Goal: Task Accomplishment & Management: Use online tool/utility

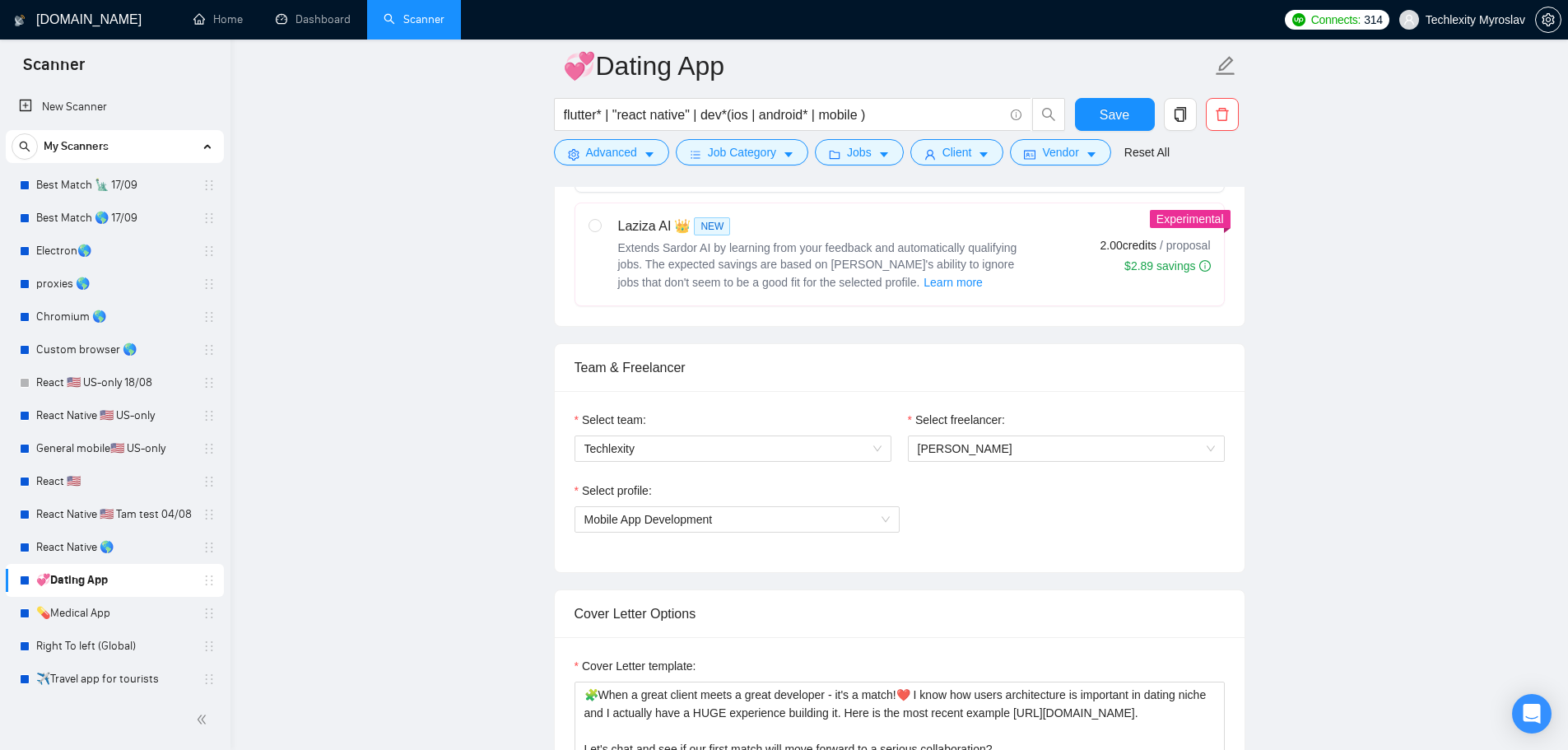
scroll to position [1071, 0]
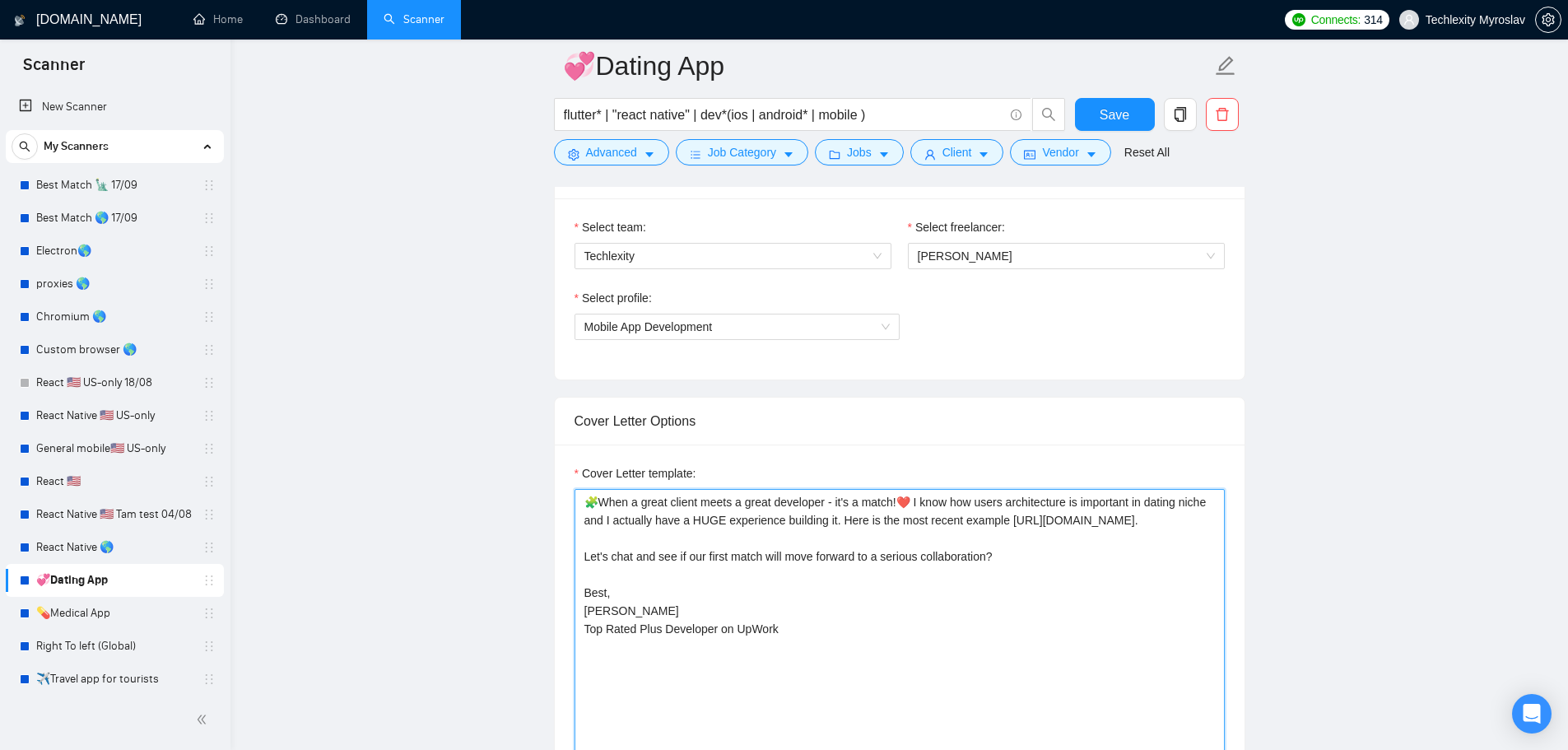
click at [864, 508] on textarea "🧩When a great client meets a great developer - it's a match!❤️ I know how users…" at bounding box center [899, 674] width 650 height 370
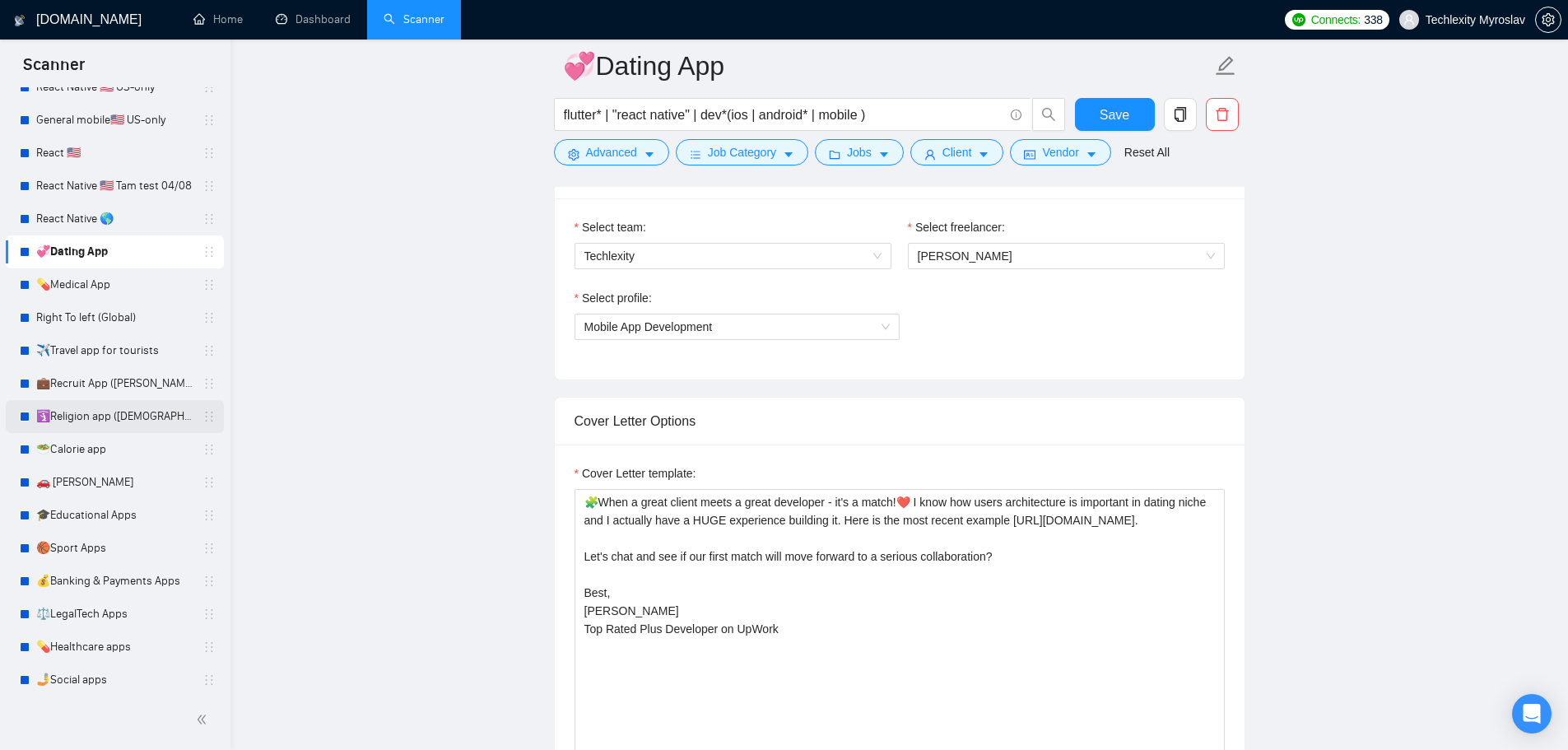
scroll to position [329, 0]
click at [101, 284] on link "💊Medical App" at bounding box center [115, 283] width 156 height 33
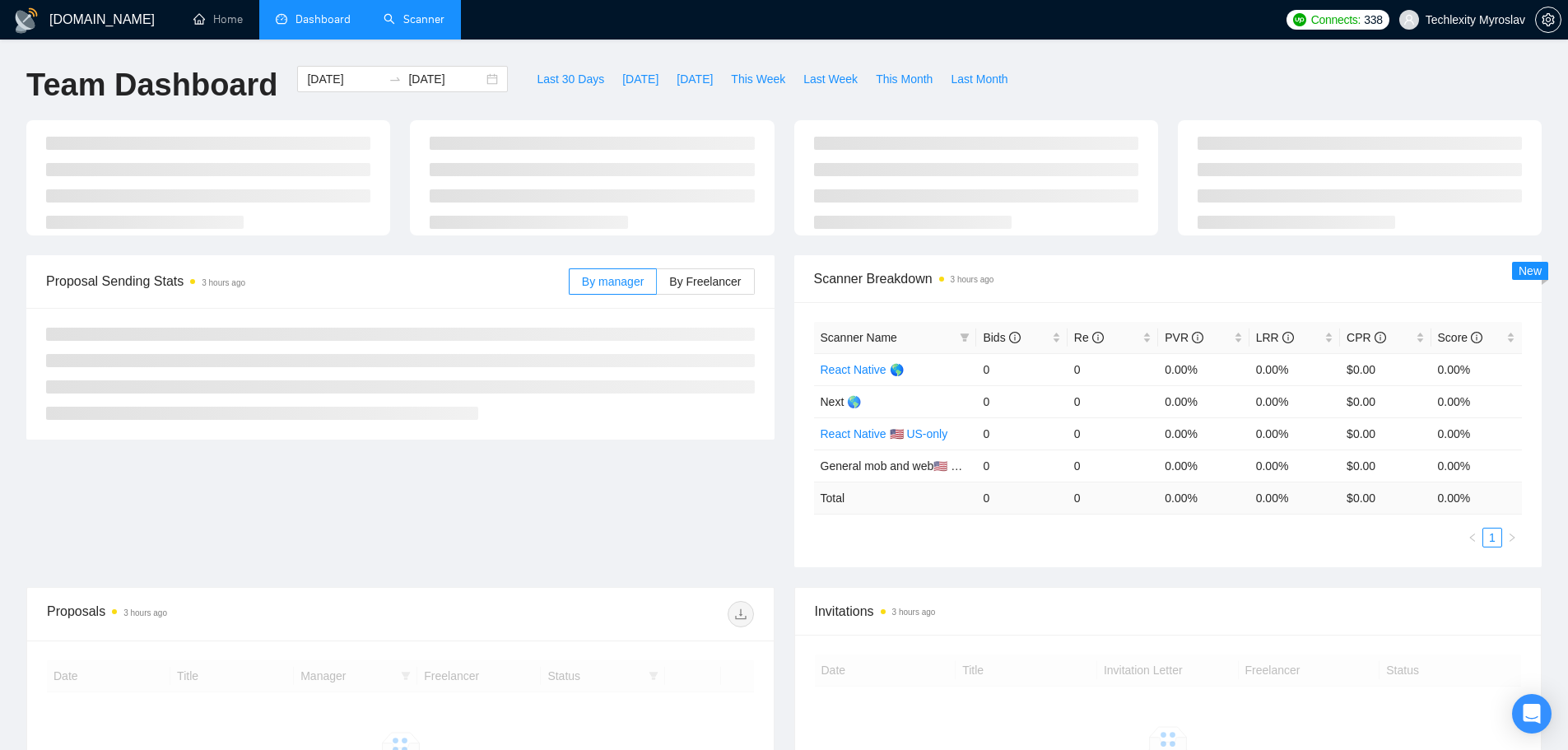
click at [418, 12] on link "Scanner" at bounding box center [415, 19] width 61 height 14
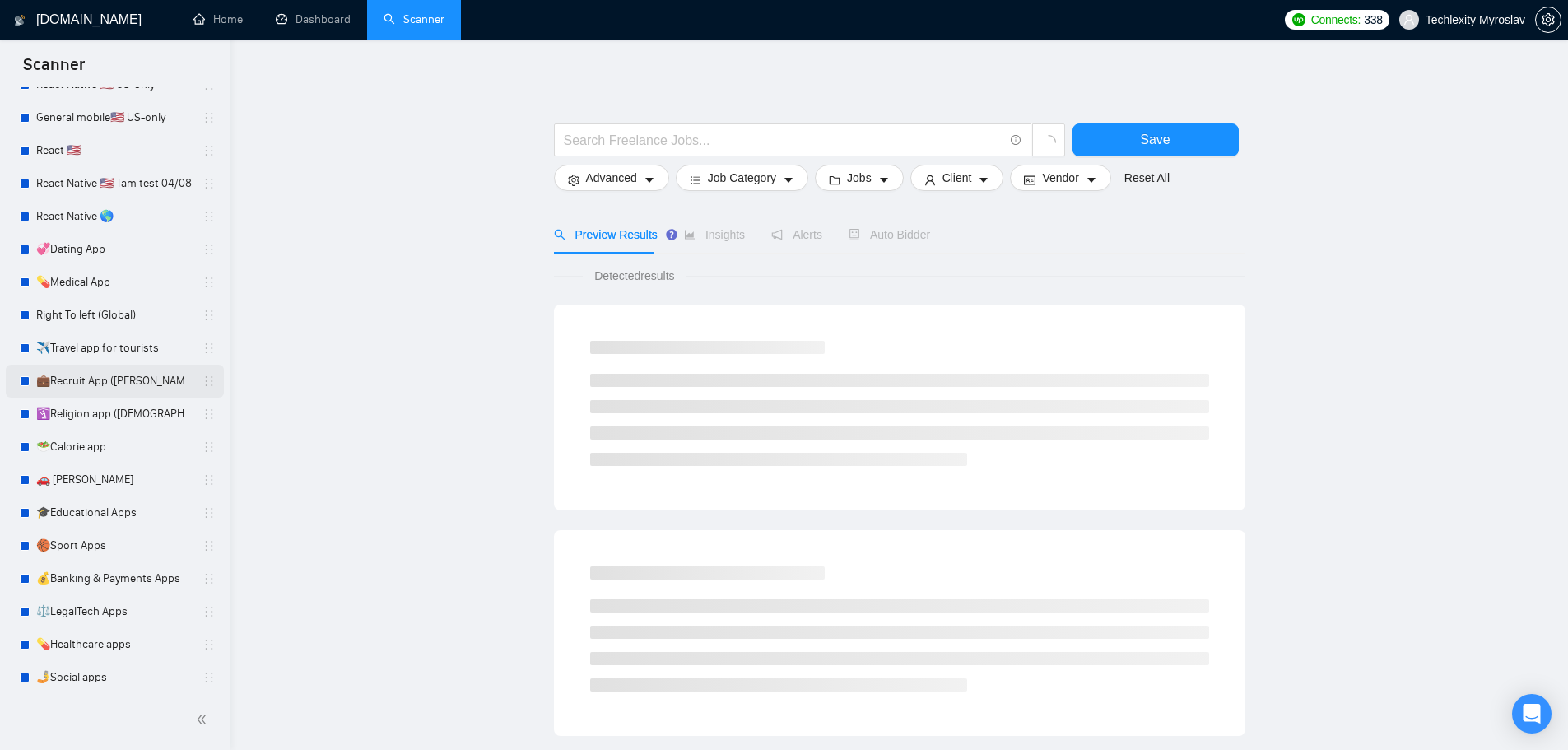
scroll to position [335, 0]
click at [103, 282] on link "💊Medical App" at bounding box center [115, 278] width 156 height 33
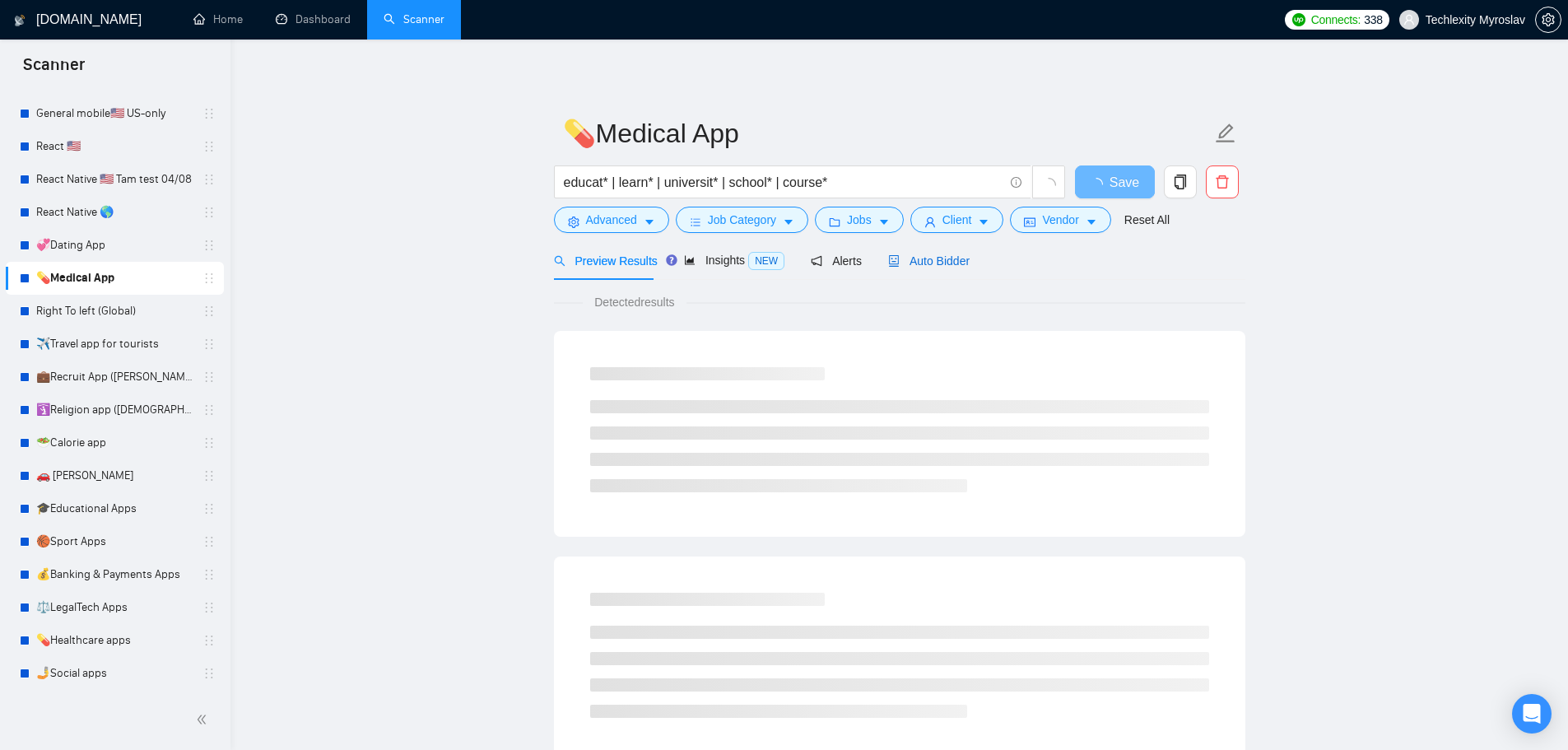
click at [913, 267] on span "Auto Bidder" at bounding box center [929, 260] width 81 height 13
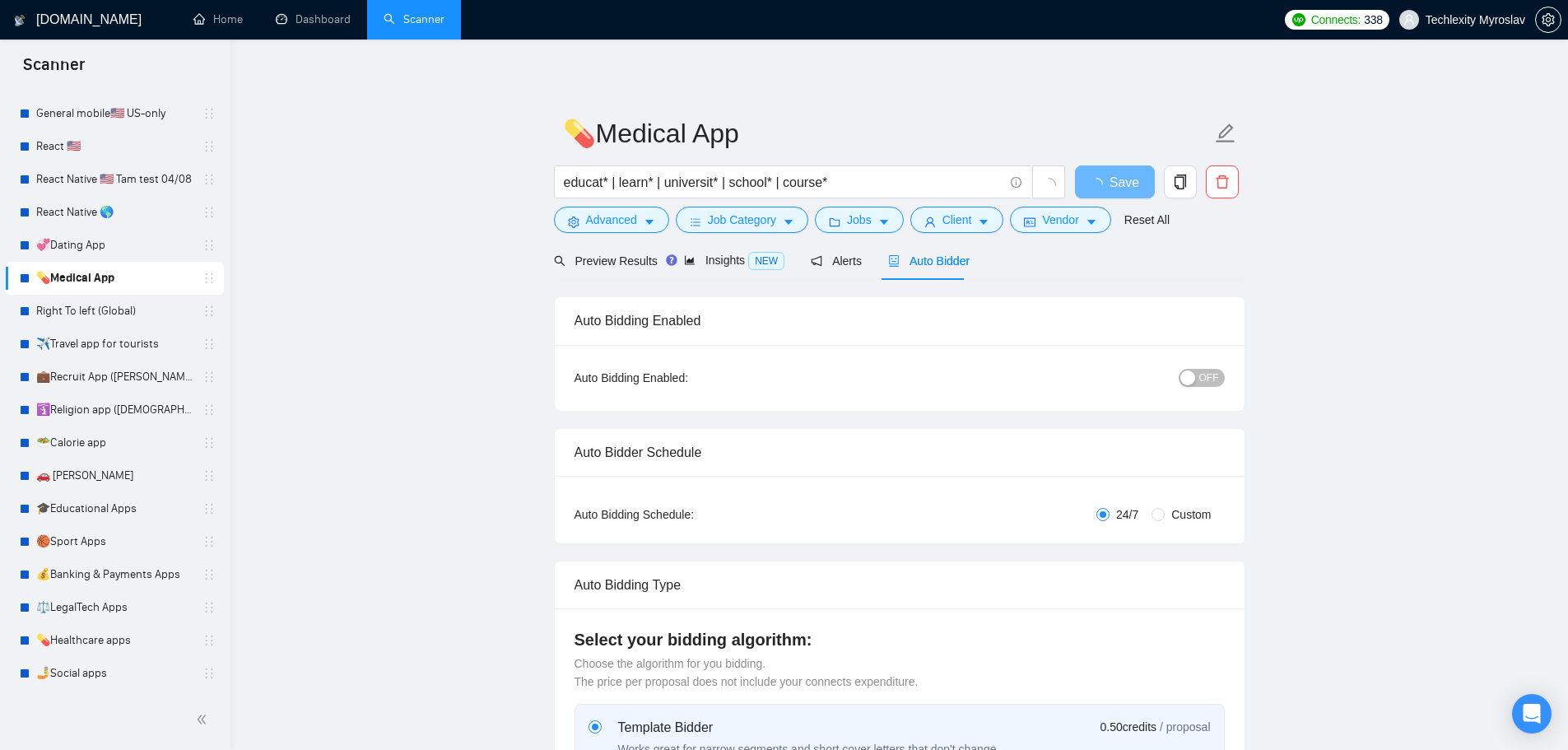
radio input "false"
radio input "true"
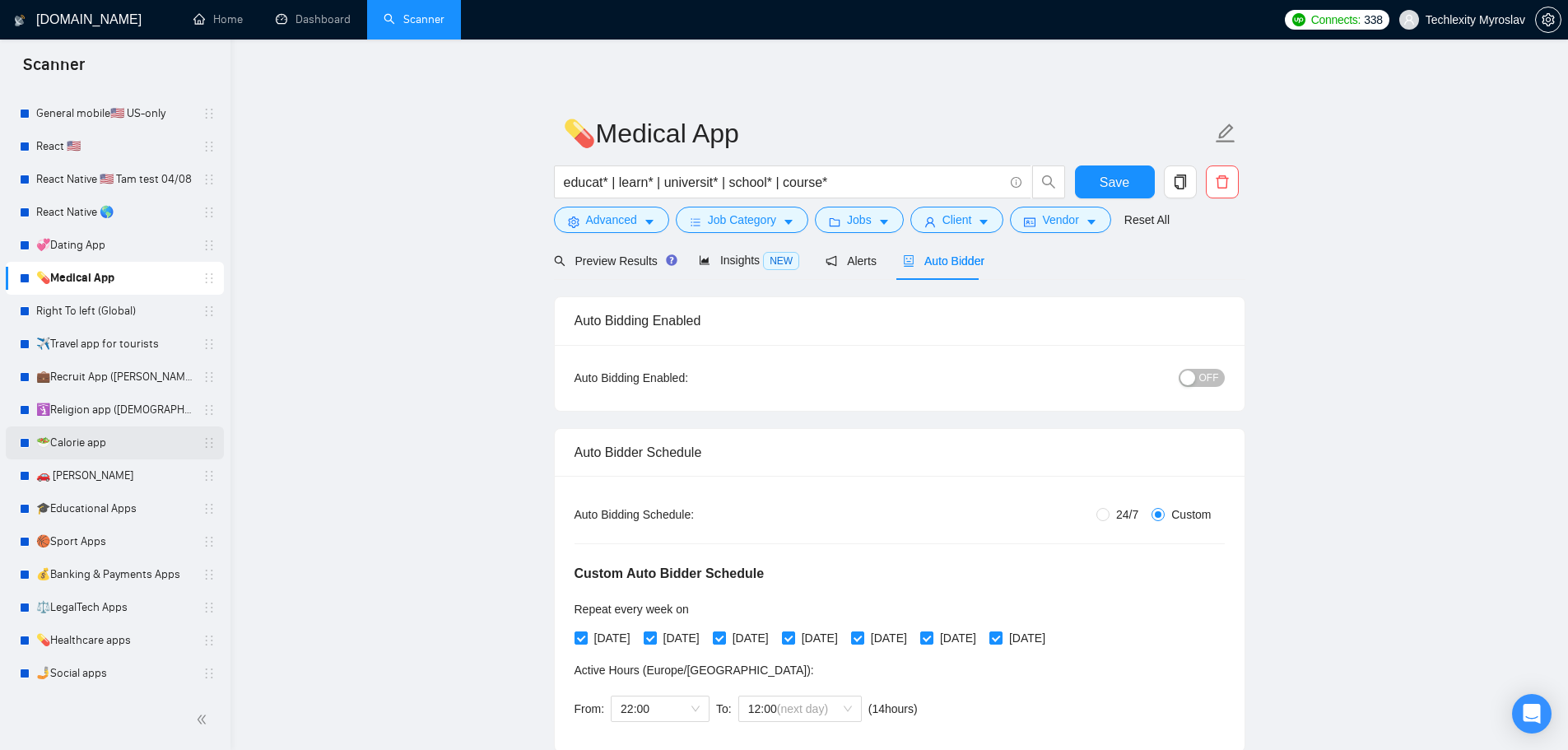
click at [85, 439] on link "🥗Calorie app" at bounding box center [115, 442] width 156 height 33
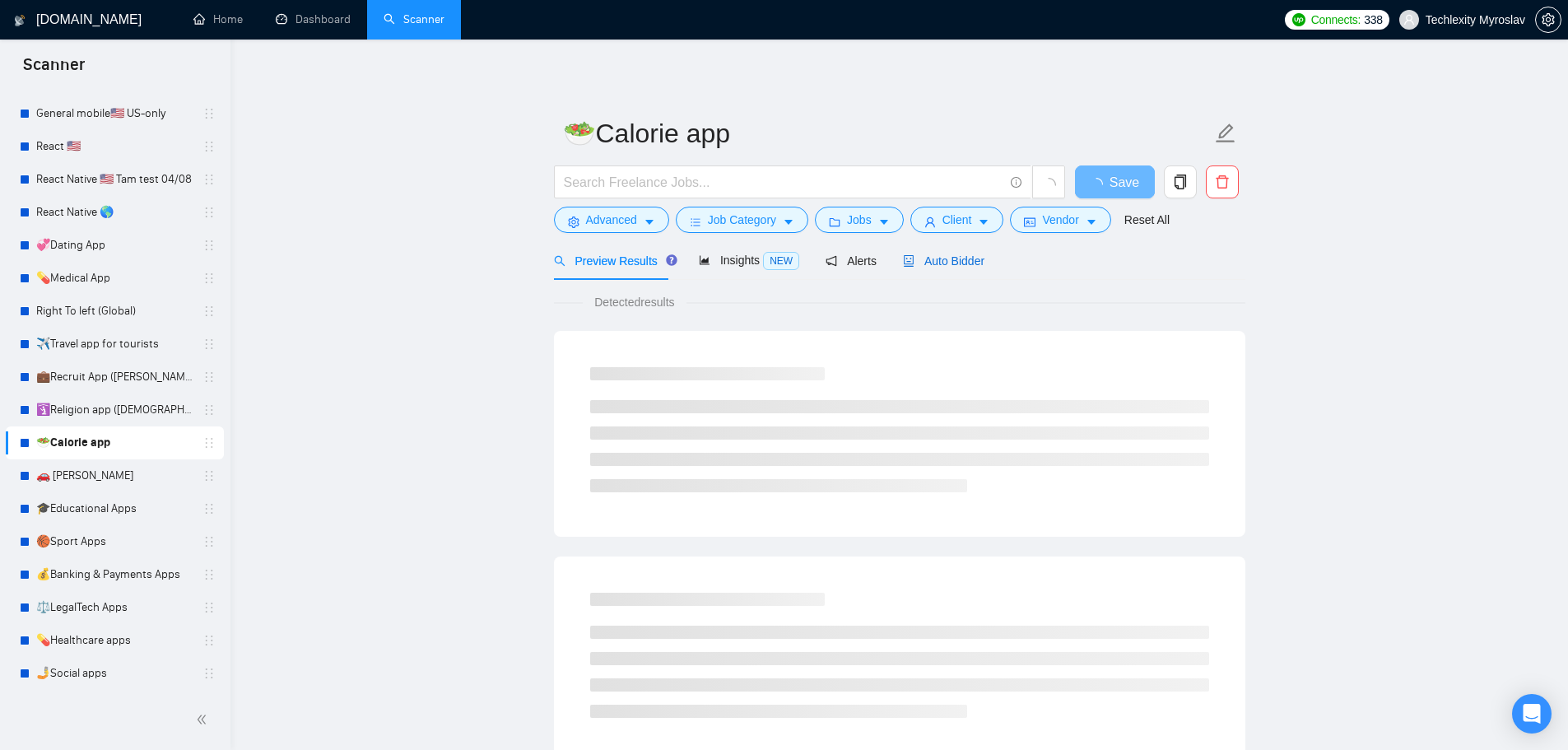
click at [958, 255] on span "Auto Bidder" at bounding box center [944, 260] width 81 height 13
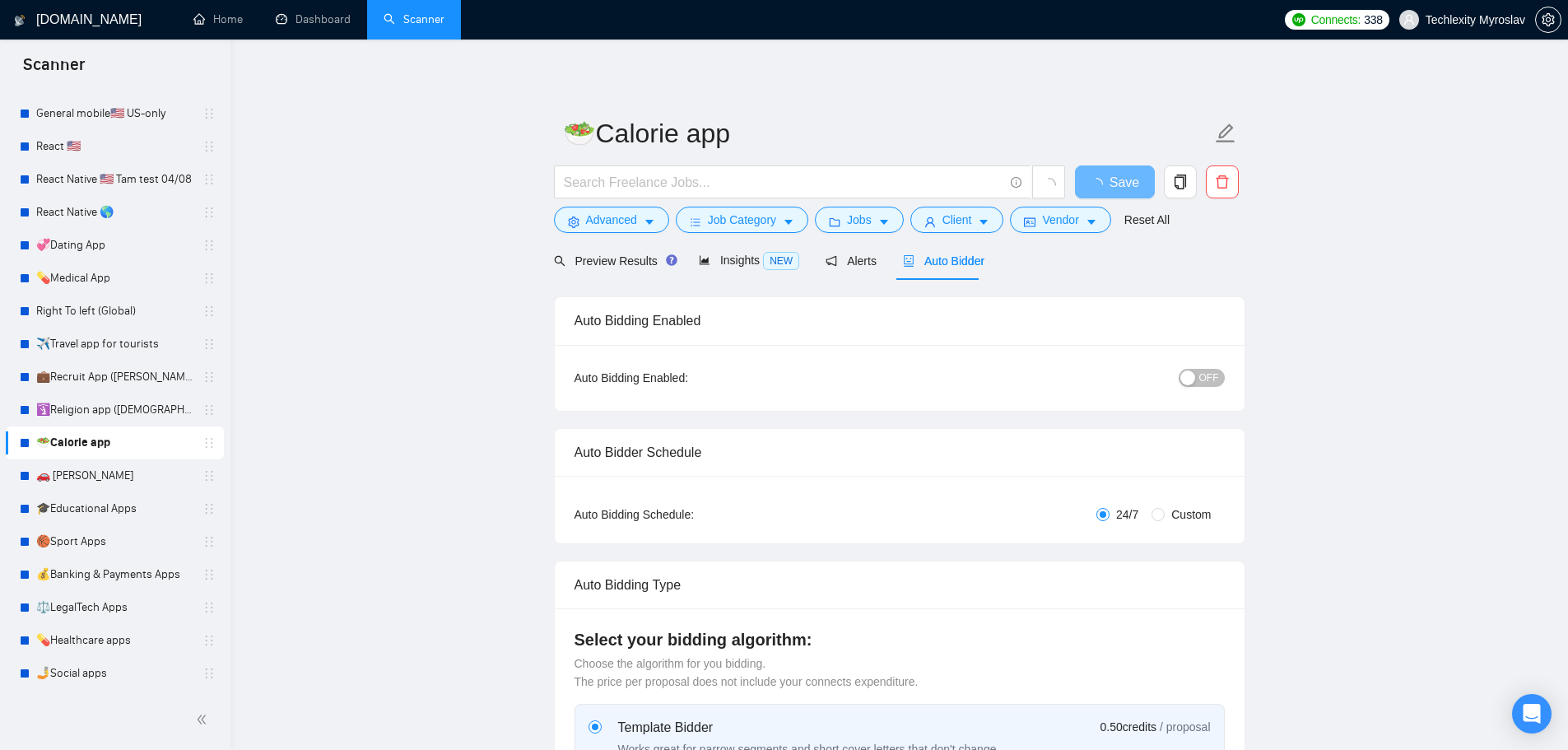
radio input "false"
radio input "true"
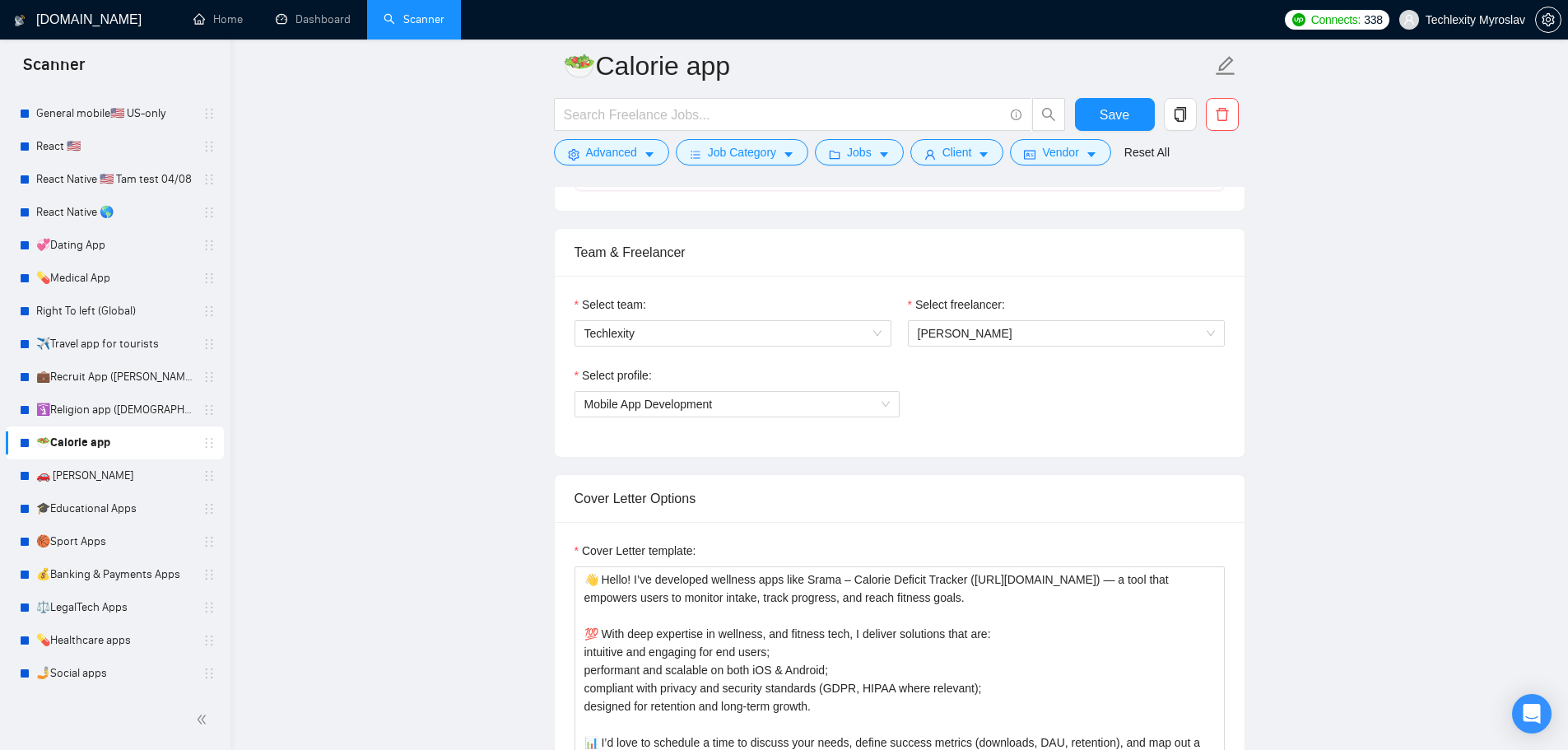
scroll to position [494, 0]
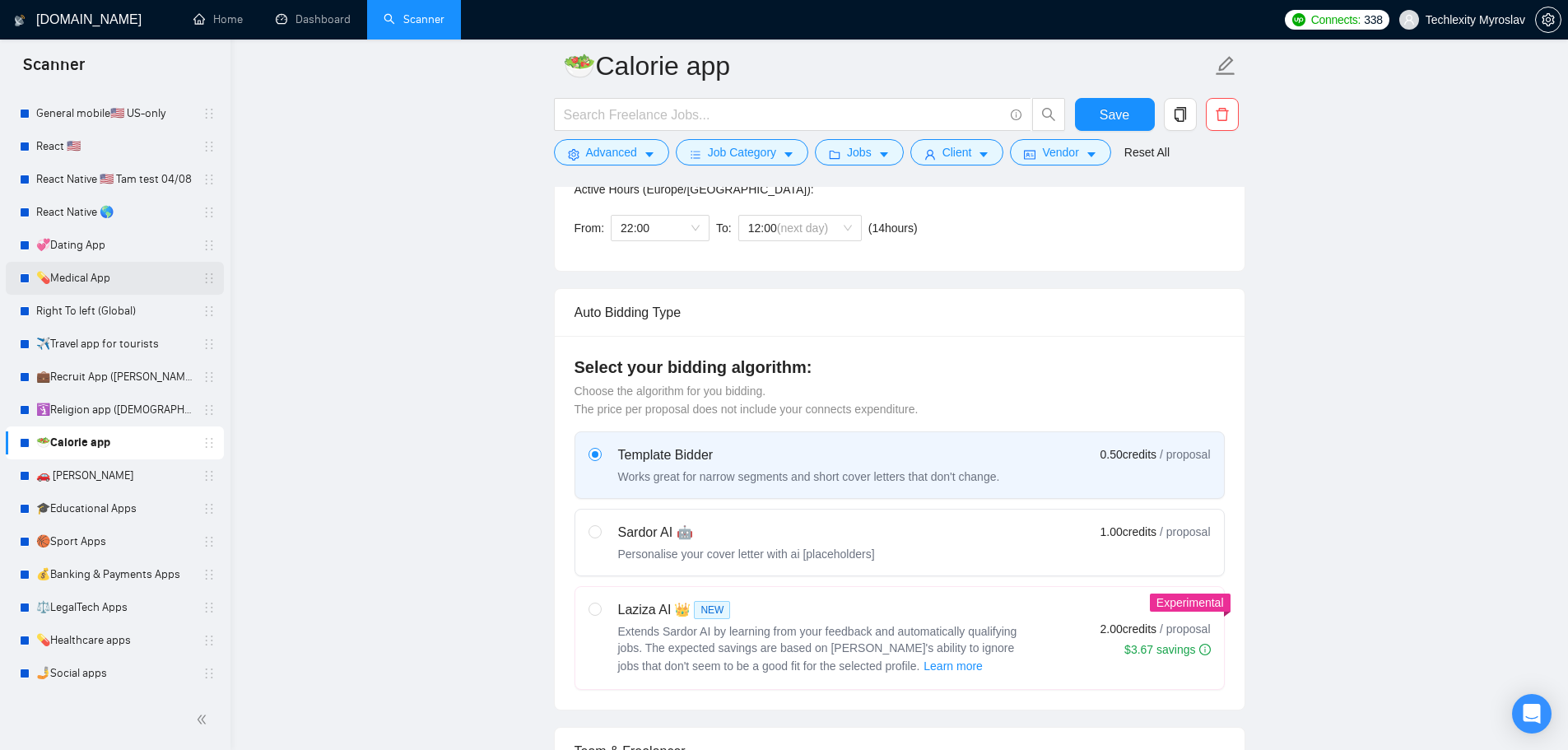
click at [86, 272] on link "💊Medical App" at bounding box center [115, 278] width 156 height 33
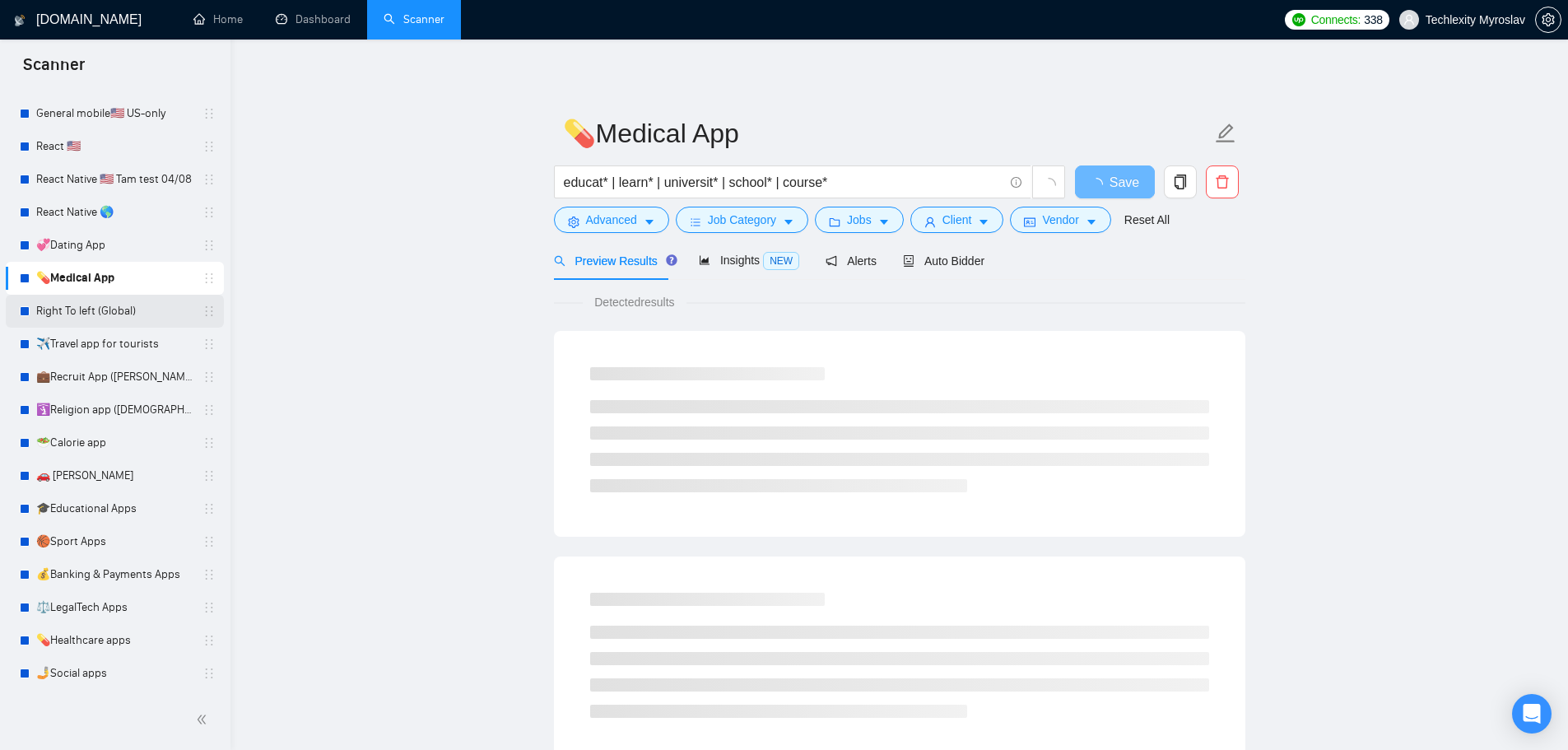
click at [86, 307] on link "Right To left (Global)" at bounding box center [115, 311] width 156 height 33
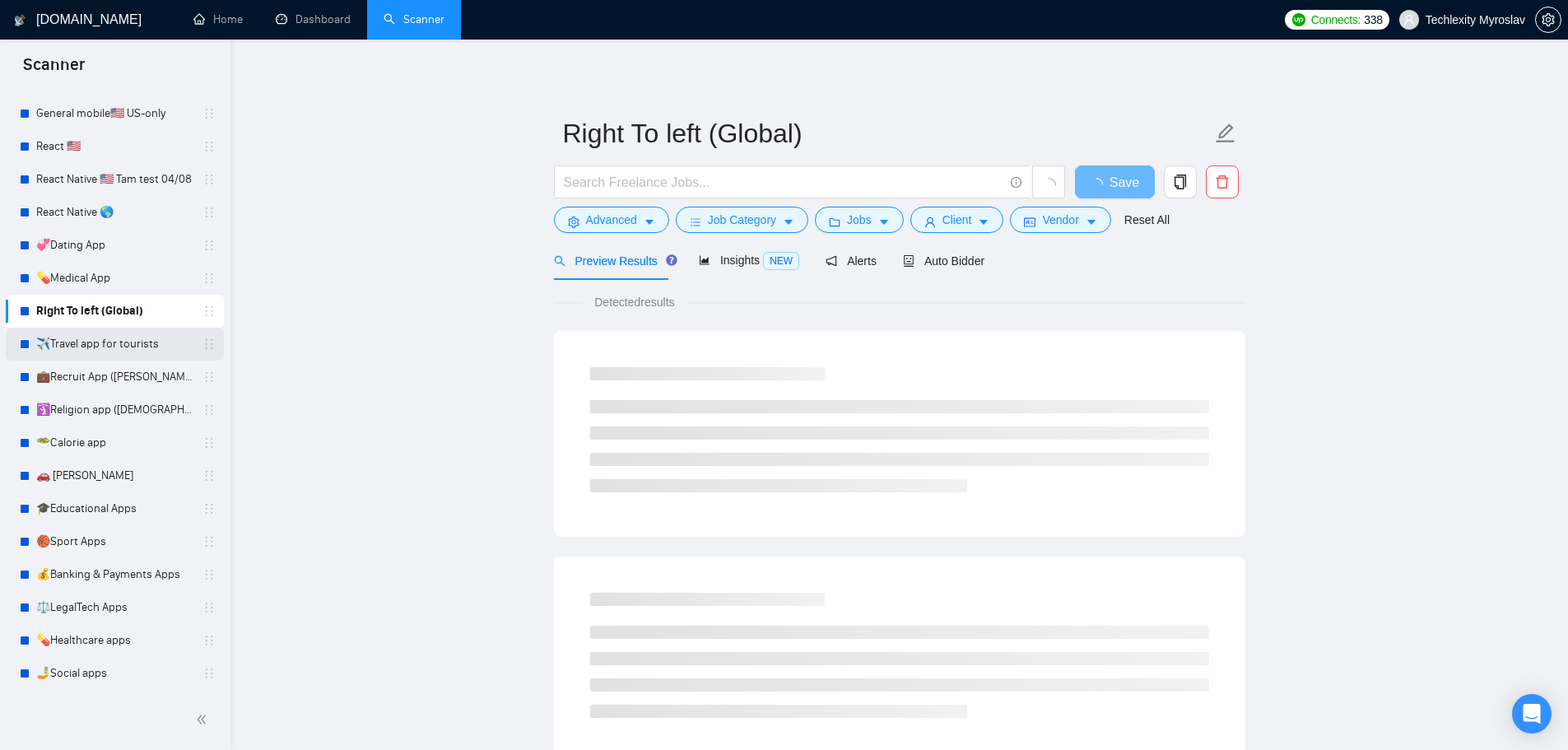
click at [91, 342] on link "✈️Travel app for tourists" at bounding box center [115, 343] width 156 height 33
click at [96, 382] on link "💼Recruit App ([PERSON_NAME])" at bounding box center [115, 377] width 156 height 33
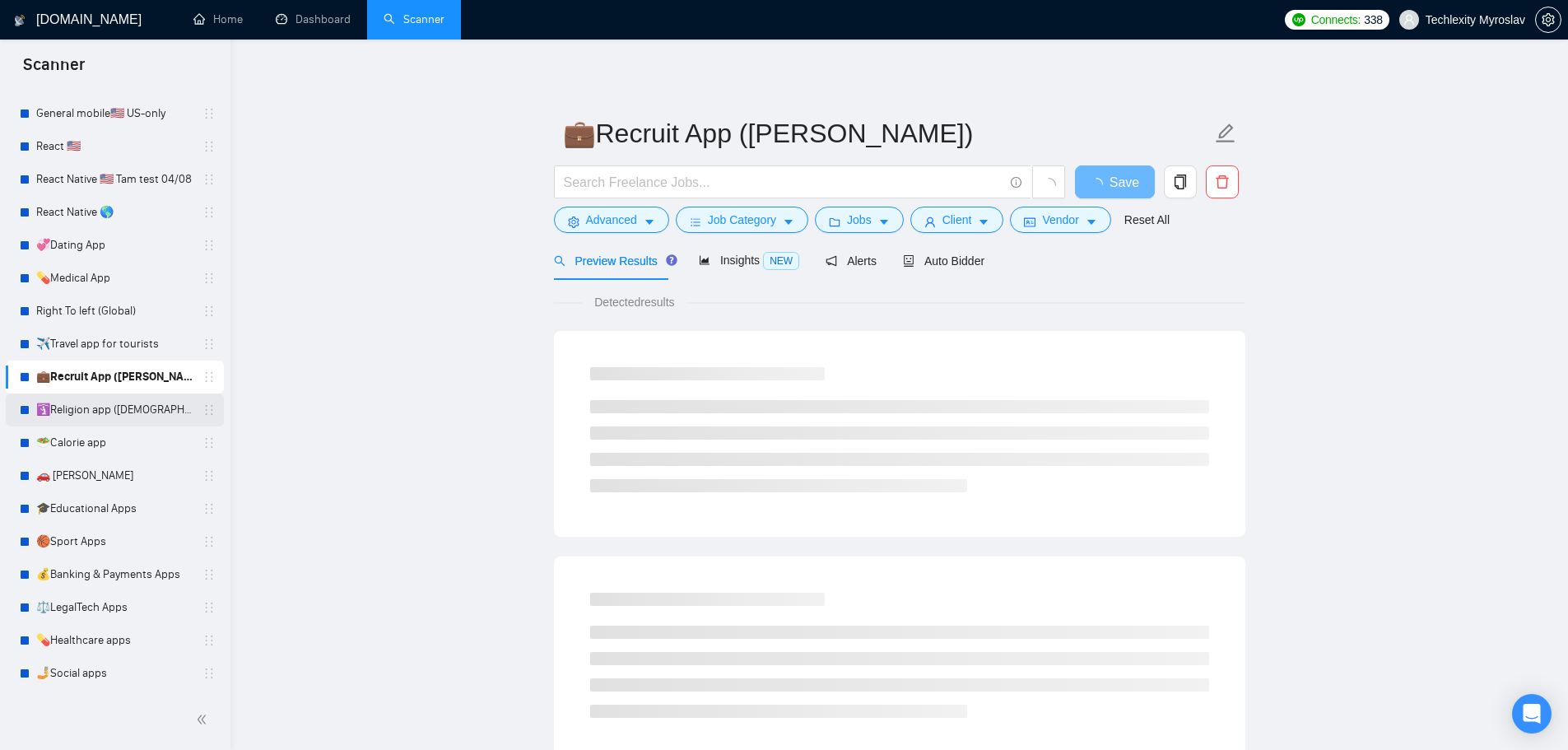
click at [104, 424] on link "🛐Religion app ([DEMOGRAPHIC_DATA][PERSON_NAME])" at bounding box center [115, 410] width 156 height 33
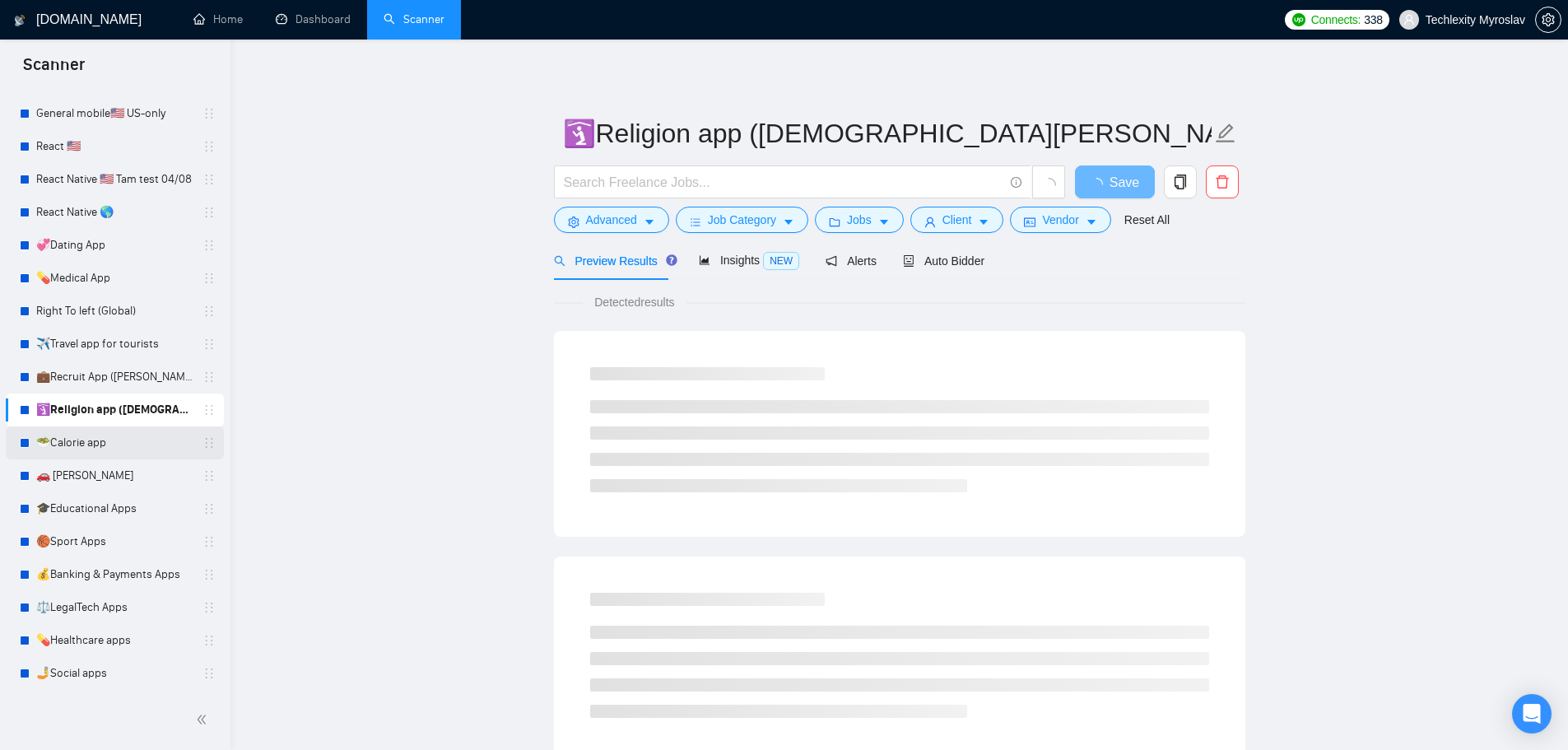
click at [114, 458] on link "🥗Calorie app" at bounding box center [115, 442] width 156 height 33
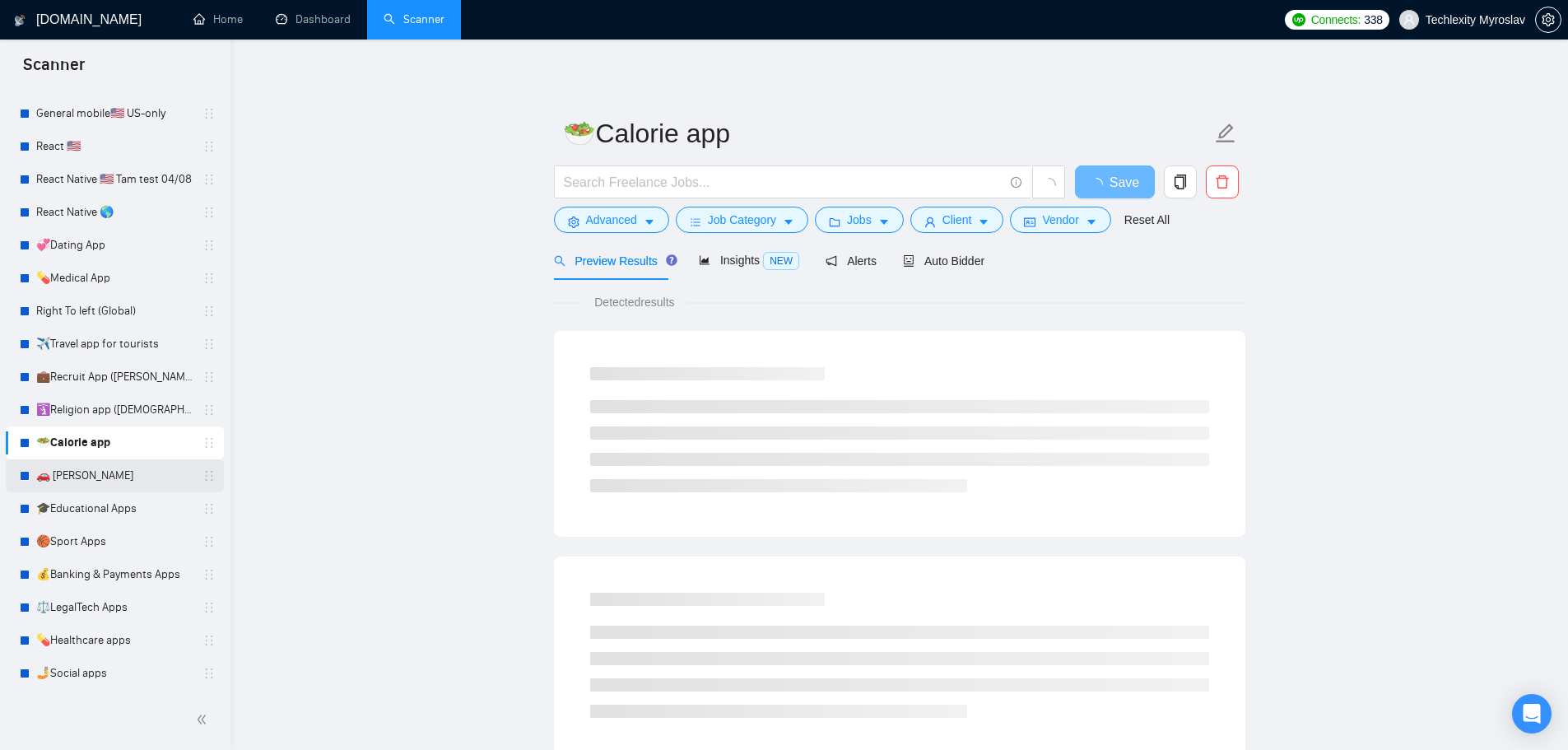
click at [116, 487] on link "🚗 [PERSON_NAME]" at bounding box center [115, 475] width 156 height 33
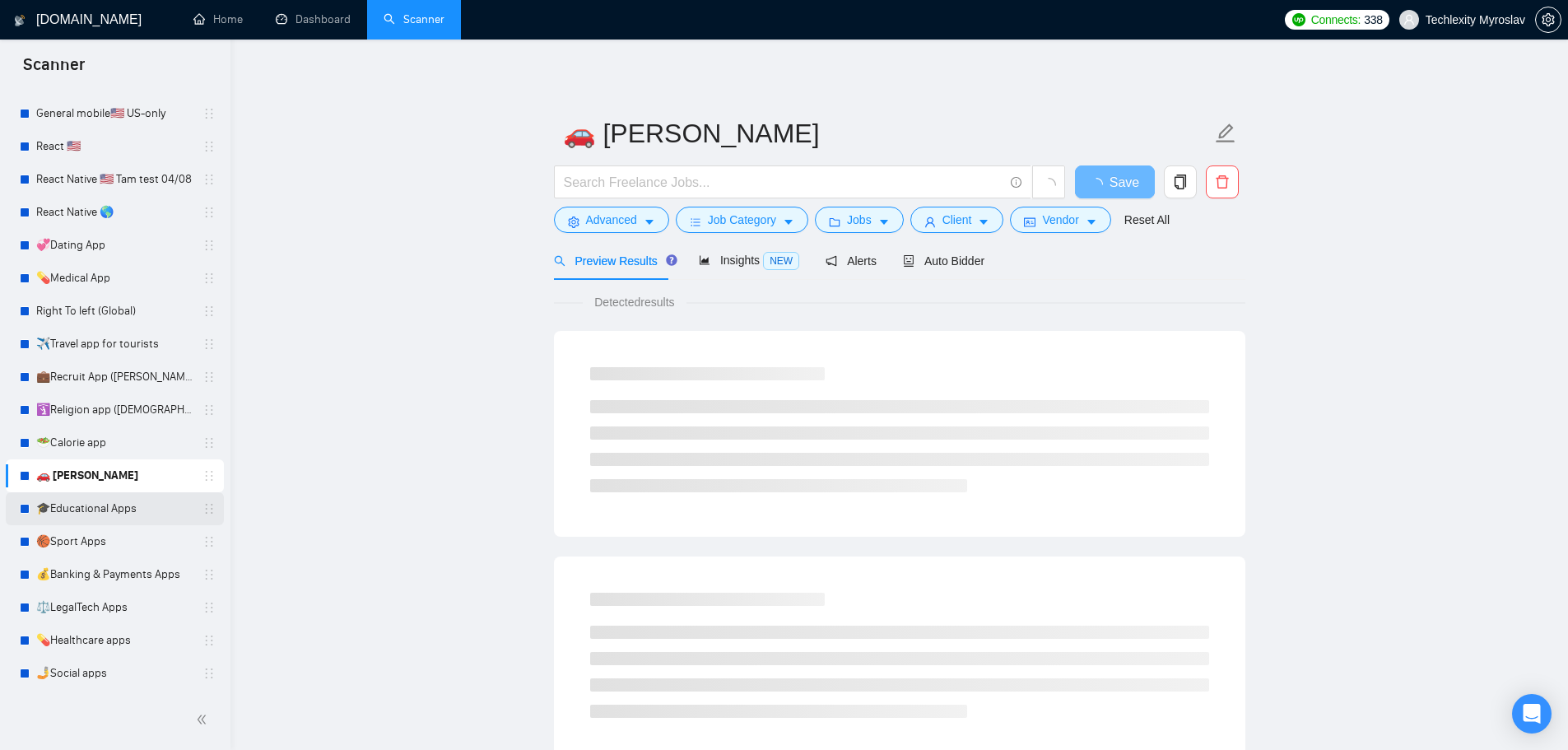
click at [117, 515] on link "🎓Educational Apps" at bounding box center [115, 509] width 156 height 33
click at [119, 551] on link "🏀Sport Apps" at bounding box center [115, 541] width 156 height 33
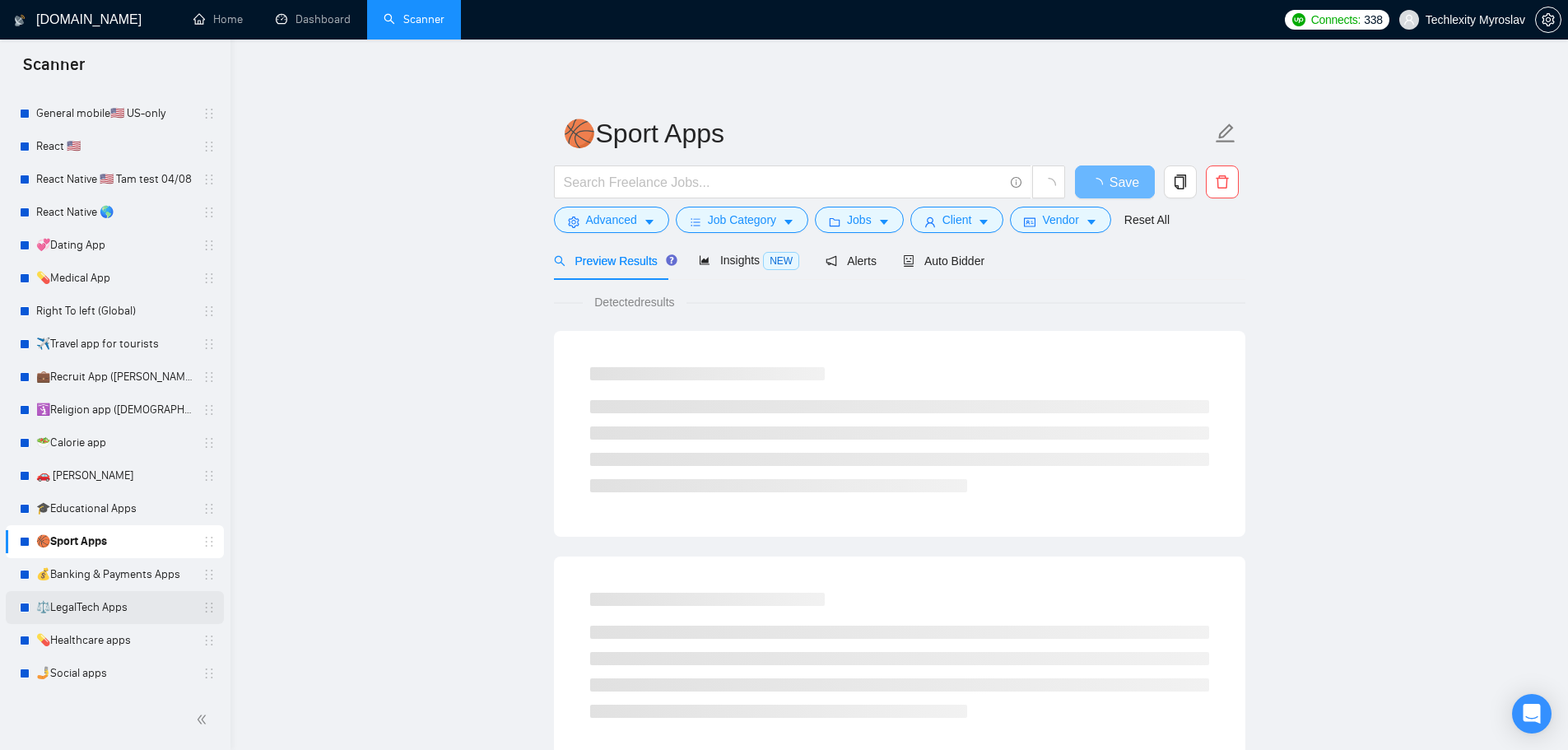
click at [116, 606] on link "⚖️LegalTech Apps" at bounding box center [115, 608] width 156 height 33
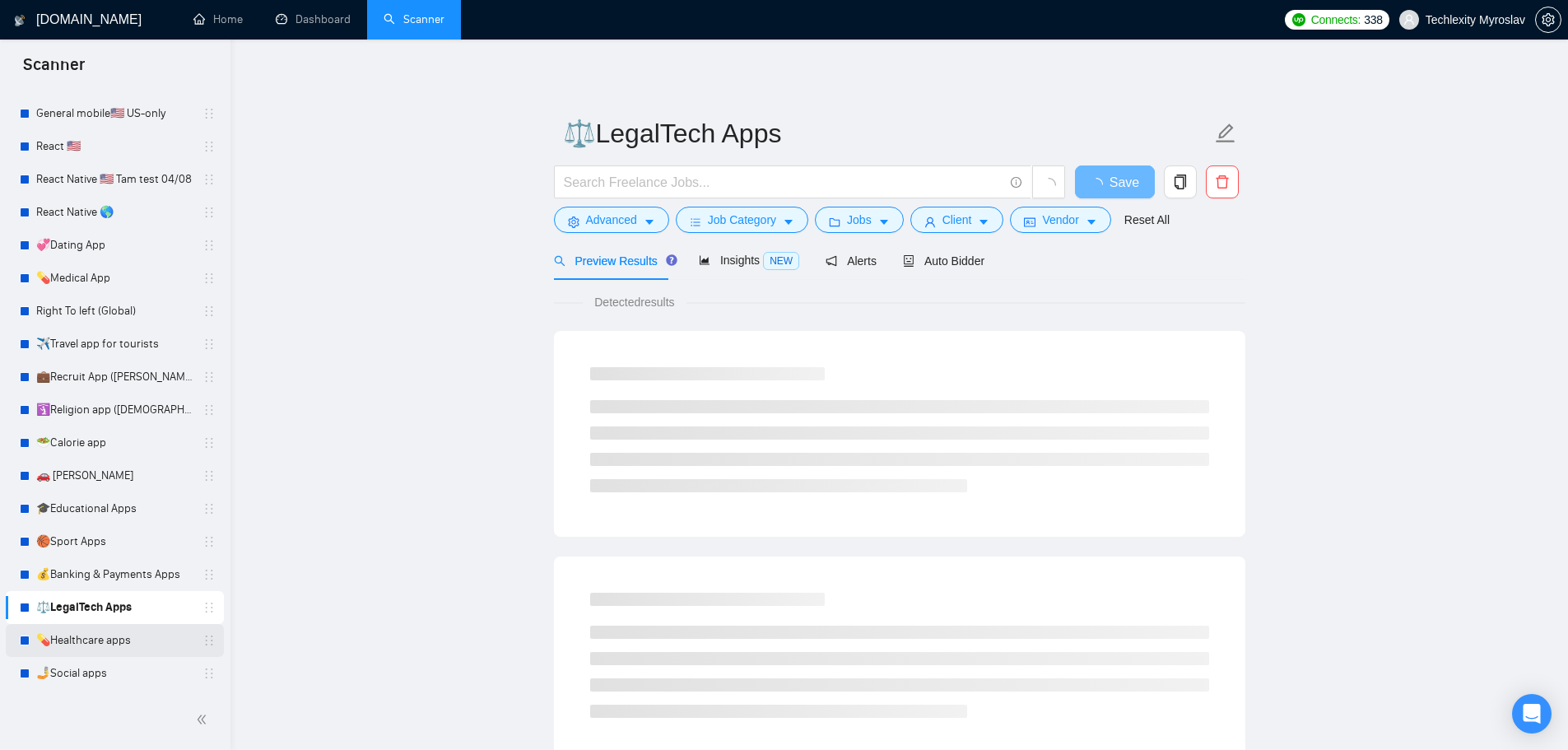
click at [121, 647] on link "💊Healthcare apps" at bounding box center [115, 640] width 156 height 33
click at [121, 674] on link "🤳Social apps" at bounding box center [115, 673] width 156 height 33
